Goal: Task Accomplishment & Management: Manage account settings

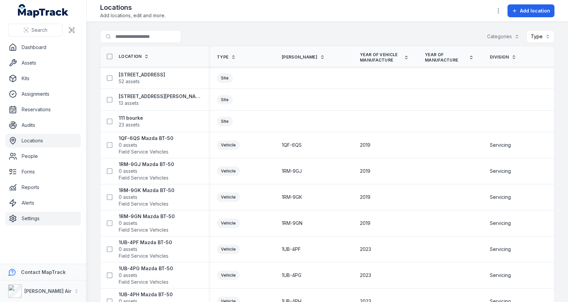
click at [55, 221] on link "Settings" at bounding box center [42, 219] width 75 height 14
click at [527, 41] on div "Type" at bounding box center [541, 36] width 28 height 13
click at [538, 39] on button "Type" at bounding box center [541, 36] width 28 height 13
click at [516, 63] on div "Vehicle" at bounding box center [519, 66] width 56 height 7
click at [289, 41] on div "Search for locations Categories Type (1) *******" at bounding box center [327, 38] width 454 height 16
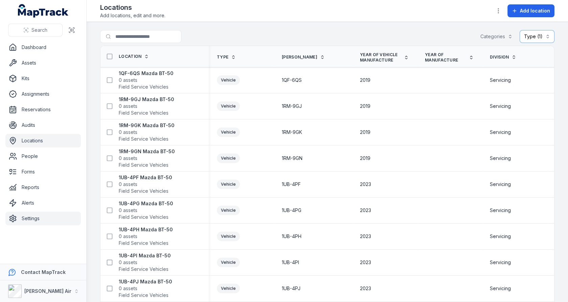
click at [38, 221] on link "Settings" at bounding box center [42, 219] width 75 height 14
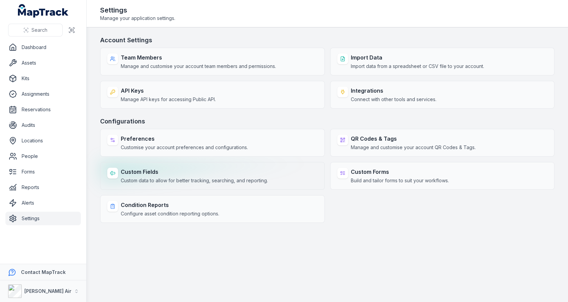
click at [212, 179] on span "Custom data to allow for better tracking, searching, and reporting." at bounding box center [194, 180] width 147 height 7
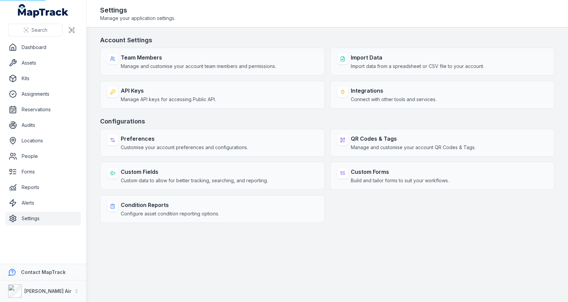
click at [259, 120] on h3 "Configurations" at bounding box center [327, 121] width 454 height 9
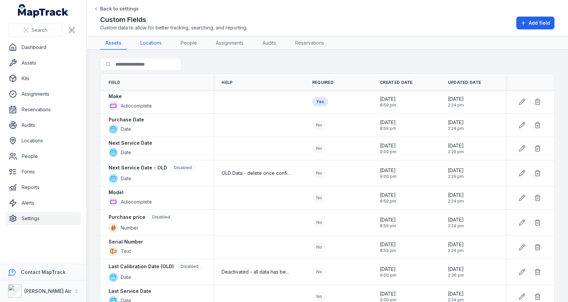
click at [148, 45] on link "Locations" at bounding box center [151, 43] width 32 height 13
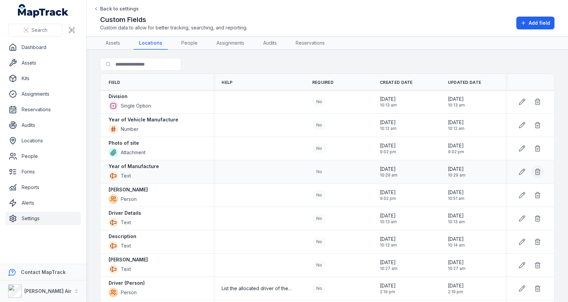
click at [540, 171] on icon at bounding box center [537, 172] width 7 height 7
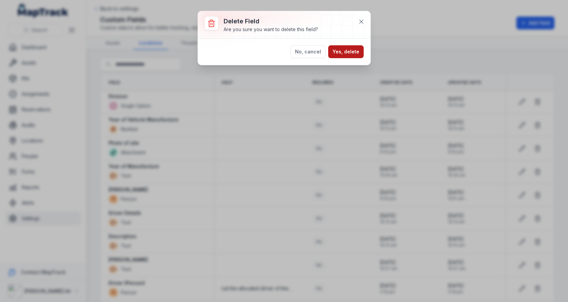
click at [341, 54] on button "Yes, delete" at bounding box center [346, 51] width 36 height 13
